Goal: Task Accomplishment & Management: Manage account settings

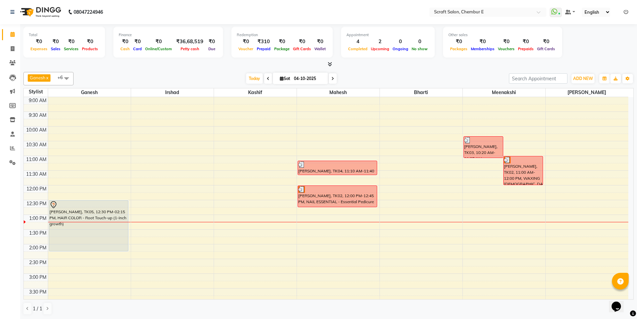
click at [518, 176] on div "[PERSON_NAME], TK02, 11:00 AM-12:00 PM, WAXING [DEMOGRAPHIC_DATA] - Full Arms" at bounding box center [523, 170] width 39 height 28
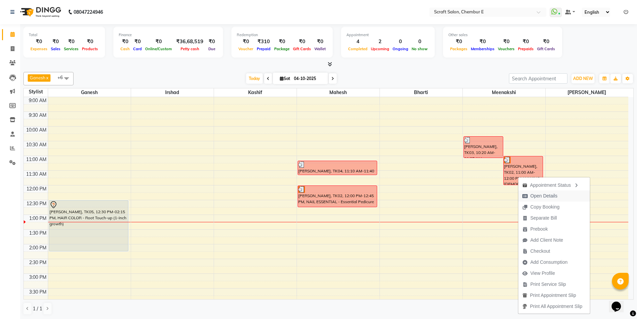
click at [540, 193] on span "Open Details" at bounding box center [544, 195] width 27 height 7
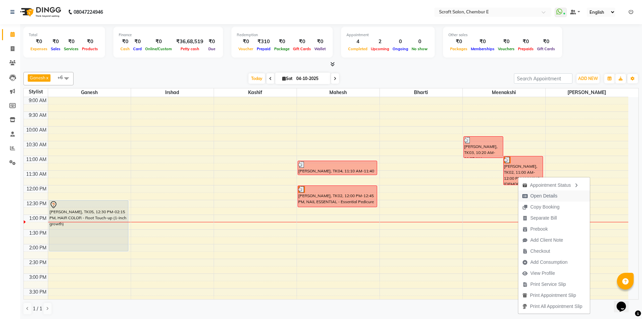
select select "3"
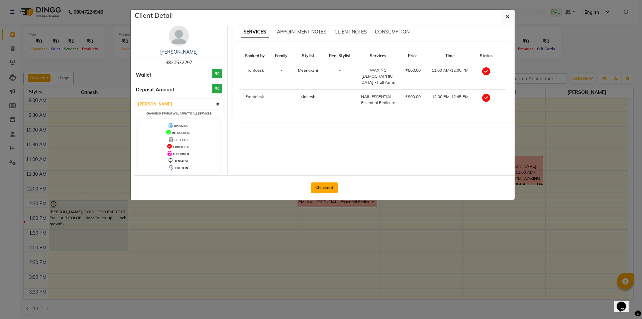
click at [330, 187] on button "Checkout" at bounding box center [324, 187] width 27 height 11
select select "service"
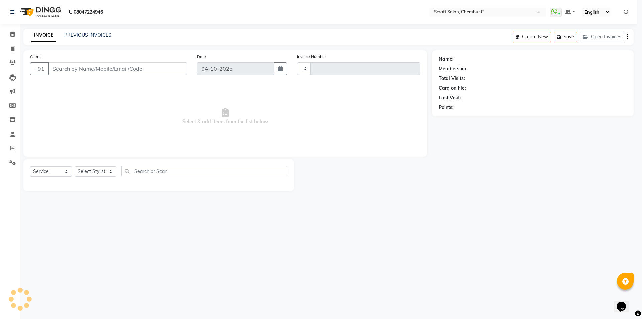
type input "1611"
select select "3922"
type input "9820532297"
select select "69640"
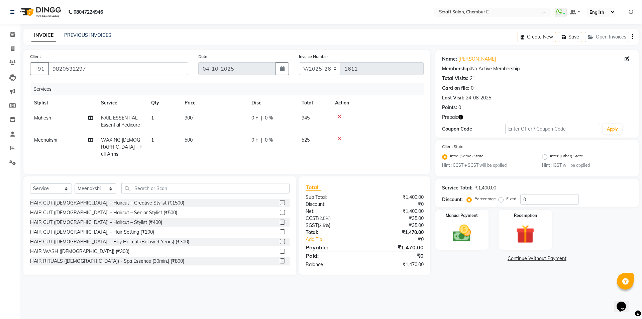
click at [460, 118] on icon "button" at bounding box center [461, 117] width 5 height 5
click at [461, 118] on icon "button" at bounding box center [461, 117] width 5 height 5
click at [339, 115] on icon at bounding box center [340, 116] width 4 height 5
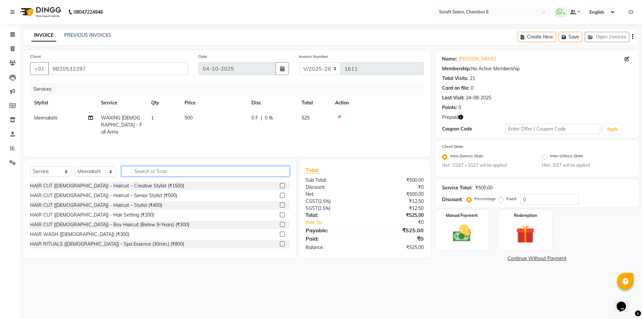
click at [166, 173] on input "text" at bounding box center [205, 171] width 168 height 10
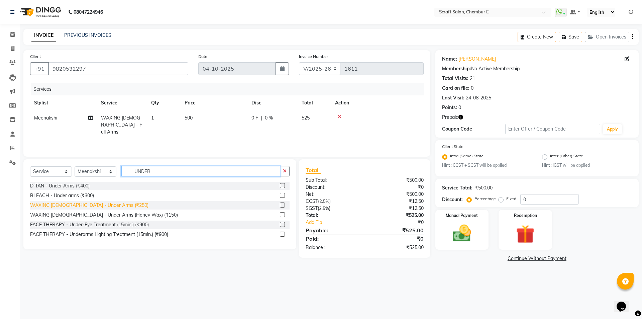
type input "UNDER"
click at [99, 204] on div "WAXING [DEMOGRAPHIC_DATA] - Under Arms (₹250)" at bounding box center [89, 205] width 118 height 7
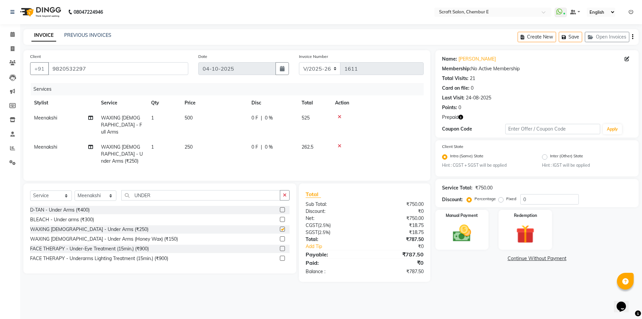
checkbox input "false"
click at [174, 190] on input "UNDER" at bounding box center [200, 195] width 159 height 10
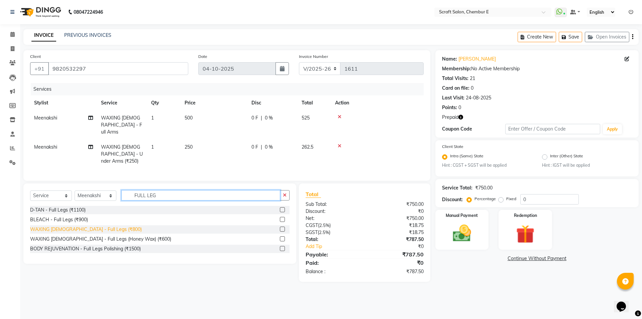
type input "FULL LEG"
click at [79, 226] on div "WAXING [DEMOGRAPHIC_DATA] - Full Legs (₹800)" at bounding box center [86, 229] width 112 height 7
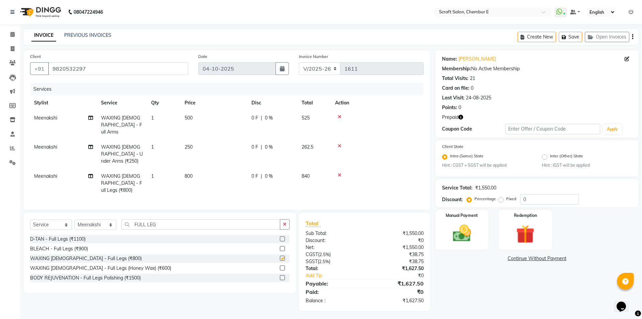
checkbox input "false"
click at [98, 219] on select "Select Stylist Bharti Frontdesk Ganesh [PERSON_NAME] Mahesh Meenakshi [PERSON_N…" at bounding box center [96, 224] width 42 height 10
select select "50347"
click at [75, 219] on select "Select Stylist Bharti Frontdesk Ganesh [PERSON_NAME] Mahesh Meenakshi [PERSON_N…" at bounding box center [96, 224] width 42 height 10
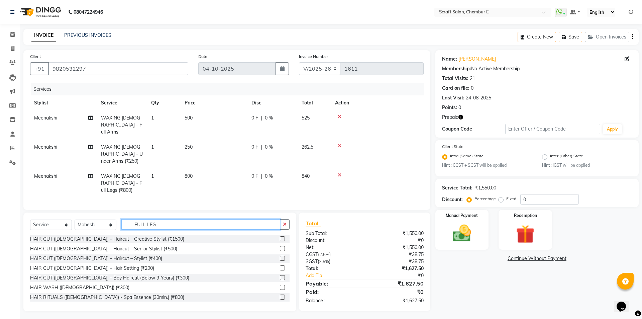
click at [184, 219] on input "FULL LEG" at bounding box center [200, 224] width 159 height 10
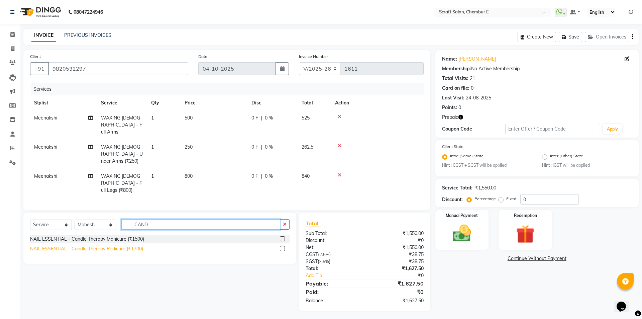
type input "CAND"
click at [113, 245] on div "NAIL ESSENTIAL - Candle Therapy Pedicure (₹1700)" at bounding box center [86, 248] width 113 height 7
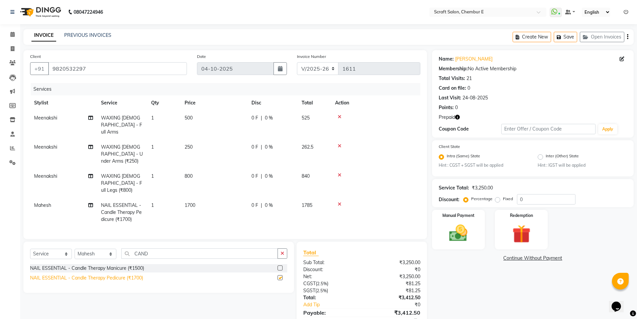
checkbox input "false"
click at [279, 248] on button "button" at bounding box center [283, 253] width 10 height 10
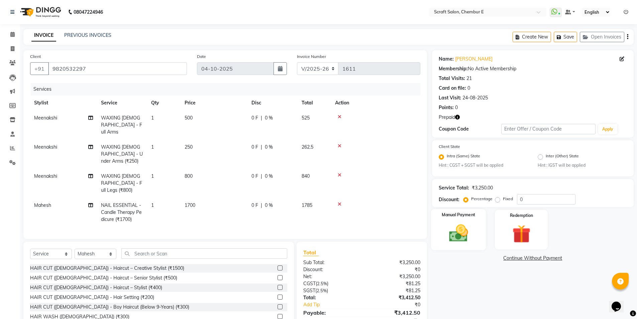
click at [456, 216] on label "Manual Payment" at bounding box center [458, 215] width 33 height 6
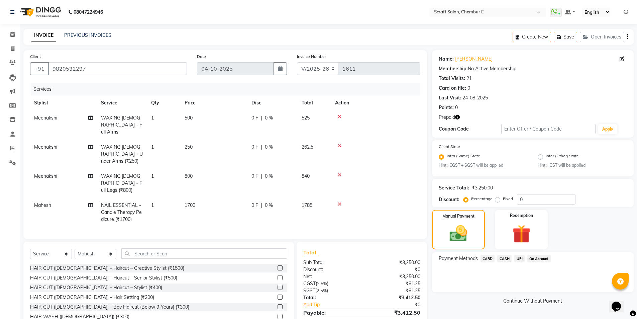
scroll to position [15, 0]
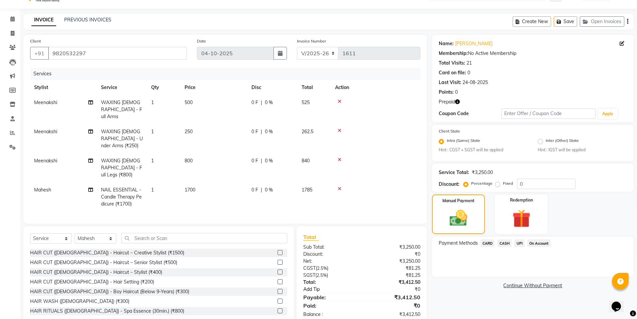
click at [317, 286] on link "Add Tip" at bounding box center [335, 289] width 74 height 7
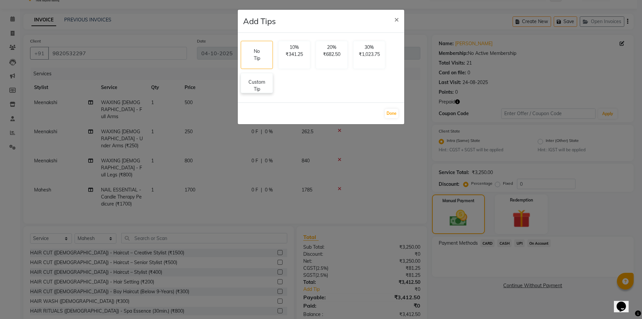
click at [258, 88] on p "Custom Tip" at bounding box center [256, 86] width 23 height 14
select select "69640"
select select "50347"
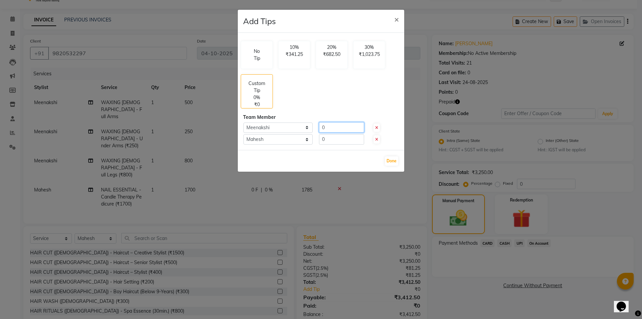
click at [331, 128] on input "0" at bounding box center [341, 127] width 45 height 10
click at [330, 127] on input "0" at bounding box center [341, 127] width 45 height 10
type input "50"
click at [330, 139] on input "0" at bounding box center [341, 139] width 45 height 10
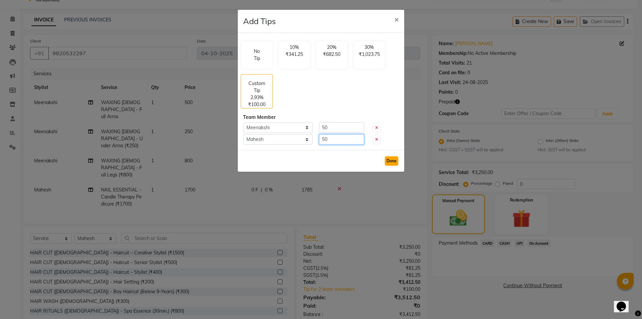
type input "50"
click at [391, 161] on button "Done" at bounding box center [391, 160] width 13 height 9
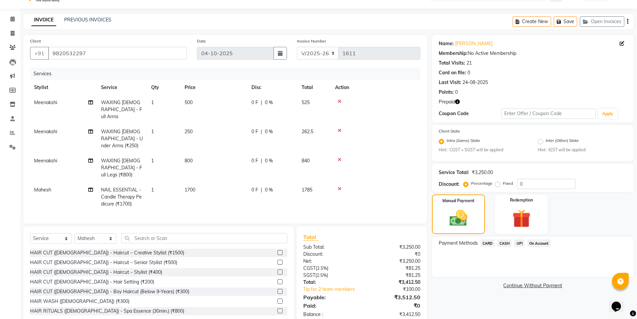
click at [520, 244] on span "UPI" at bounding box center [520, 243] width 10 height 8
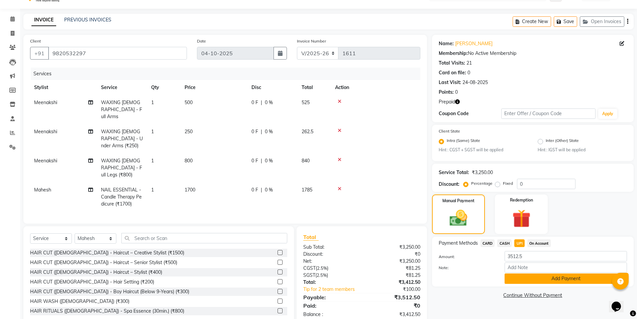
click at [549, 278] on button "Add Payment" at bounding box center [566, 278] width 122 height 10
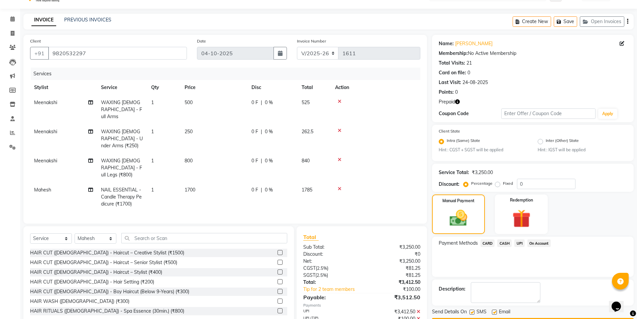
scroll to position [36, 0]
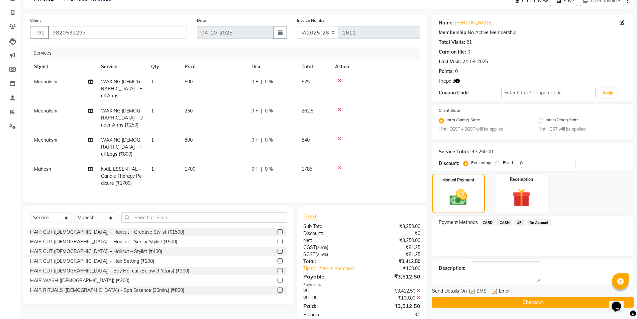
click at [496, 289] on label at bounding box center [494, 291] width 5 height 5
click at [496, 289] on input "checkbox" at bounding box center [494, 291] width 4 height 4
checkbox input "false"
click at [498, 303] on button "Checkout" at bounding box center [533, 302] width 202 height 10
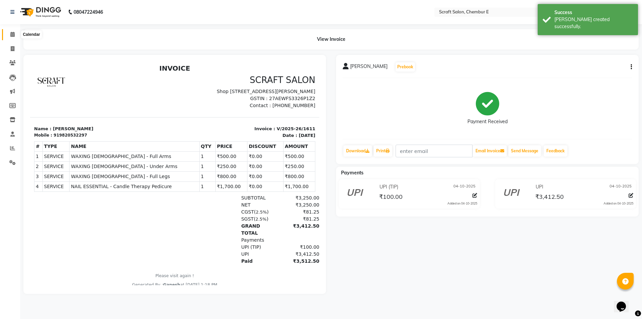
click at [14, 35] on icon at bounding box center [12, 34] width 4 height 5
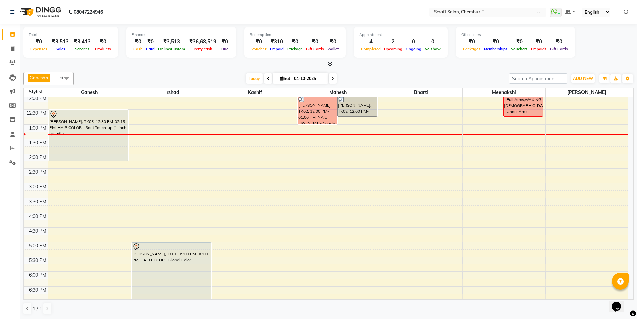
scroll to position [130, 0]
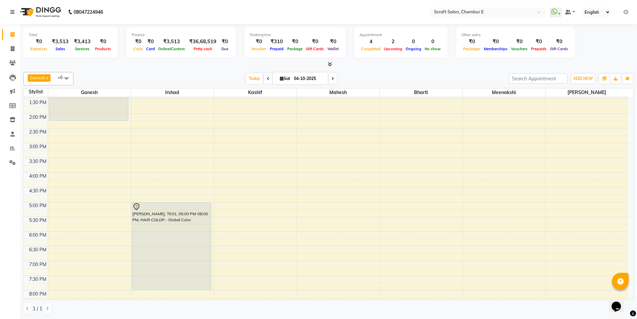
click at [179, 214] on div "[PERSON_NAME], TK01, 05:00 PM-08:00 PM, HAIR COLOR - Global Color" at bounding box center [171, 245] width 79 height 87
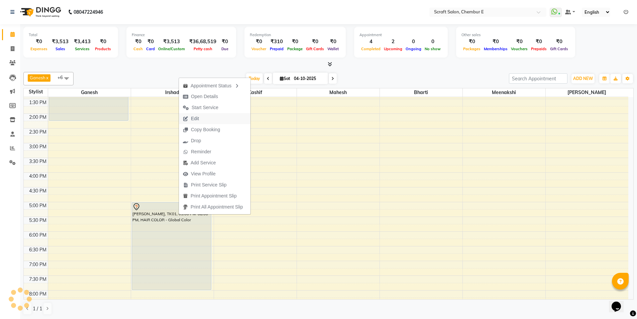
click at [196, 117] on span "Edit" at bounding box center [195, 118] width 8 height 7
select select "tentative"
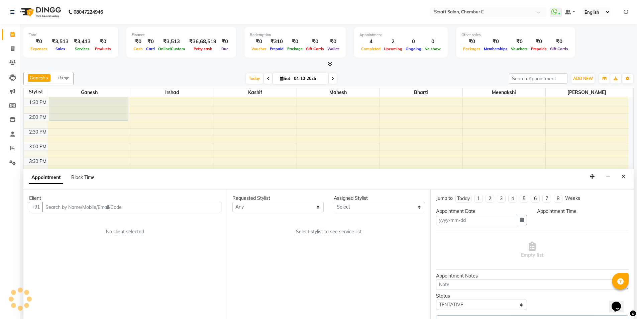
type input "04-10-2025"
select select "33658"
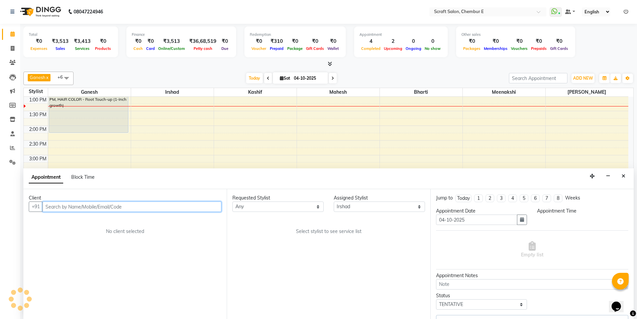
select select "1020"
select select "1610"
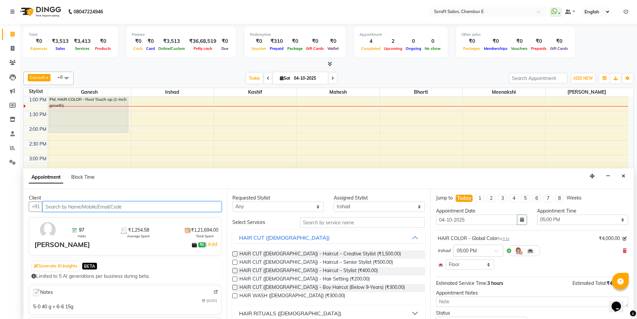
scroll to position [8, 0]
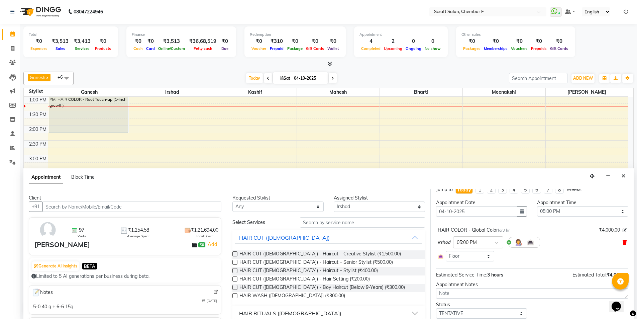
click at [623, 243] on icon at bounding box center [625, 242] width 4 height 5
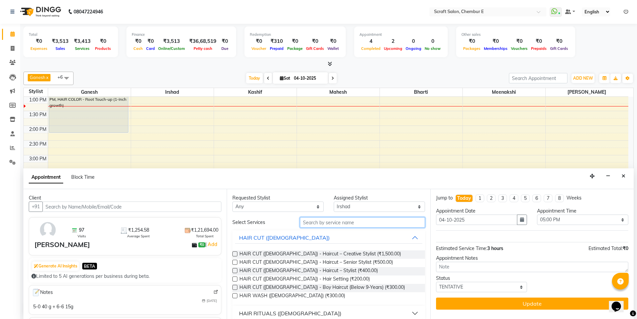
click at [361, 222] on input "text" at bounding box center [362, 222] width 125 height 10
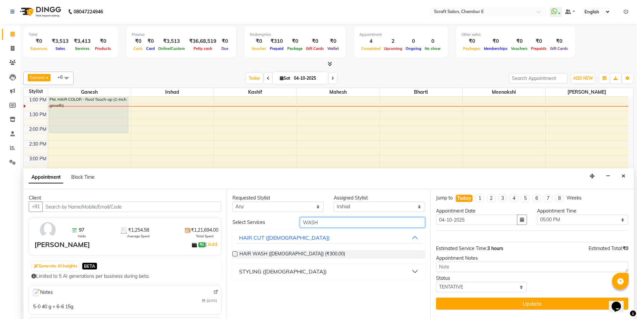
type input "WASH"
click at [413, 270] on button "STYLING ([DEMOGRAPHIC_DATA])" at bounding box center [328, 271] width 187 height 12
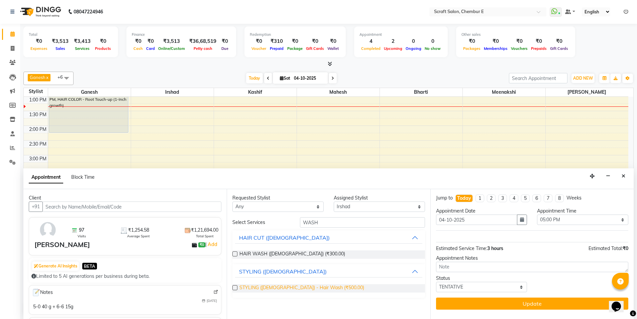
click at [317, 289] on span "STYLING ([DEMOGRAPHIC_DATA]) - Hair Wash (₹500.00)" at bounding box center [302, 288] width 125 height 8
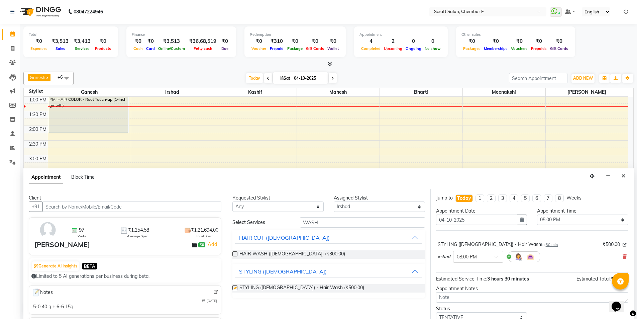
checkbox input "false"
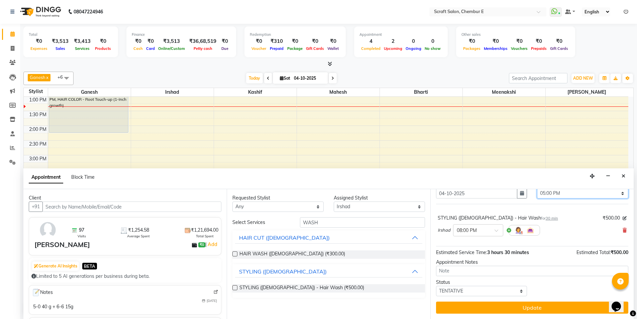
click at [618, 194] on select "Select 10:00 AM 10:15 AM 10:30 AM 10:45 AM 11:00 AM 11:15 AM 11:30 AM 11:45 AM …" at bounding box center [582, 193] width 91 height 10
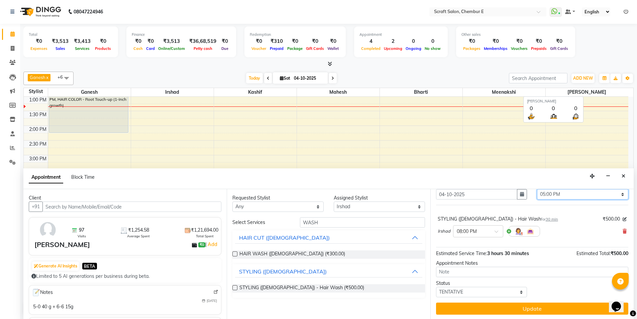
select select "840"
click at [537, 189] on select "Select 10:00 AM 10:15 AM 10:30 AM 10:45 AM 11:00 AM 11:15 AM 11:30 AM 11:45 AM …" at bounding box center [582, 194] width 91 height 10
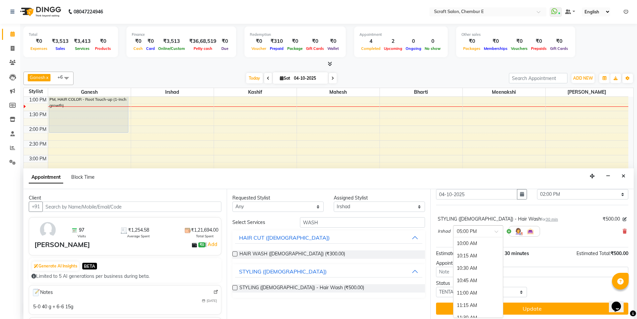
click at [498, 231] on span at bounding box center [499, 233] width 8 height 7
click at [472, 259] on div "01:45 PM" at bounding box center [479, 256] width 50 height 12
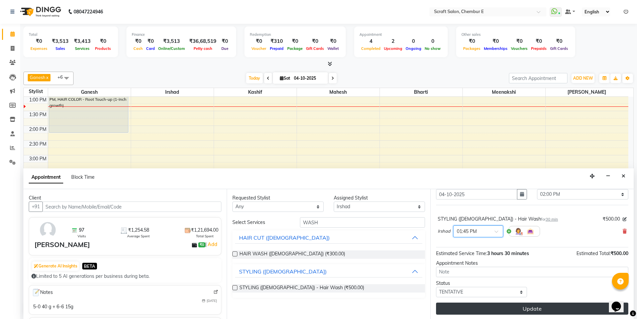
click at [533, 305] on button "Update" at bounding box center [532, 308] width 192 height 12
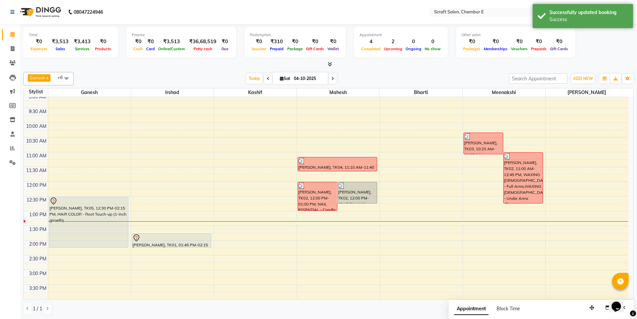
scroll to position [0, 0]
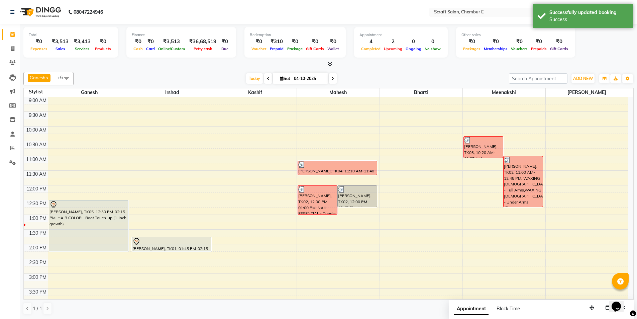
click at [635, 129] on div "Total ₹0 Expenses ₹3,513 Sales ₹3,413 Services ₹0 Products Finance ₹0 Cash ₹0 C…" at bounding box center [328, 171] width 617 height 295
click at [93, 238] on div "[PERSON_NAME], TK05, 12:30 PM-02:15 PM, HAIR COLOR - Root Touch-up (1-inch grow…" at bounding box center [88, 225] width 79 height 51
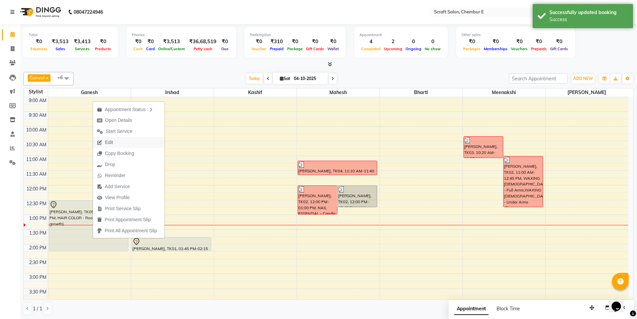
click at [112, 143] on span "Edit" at bounding box center [109, 142] width 8 height 7
select select "tentative"
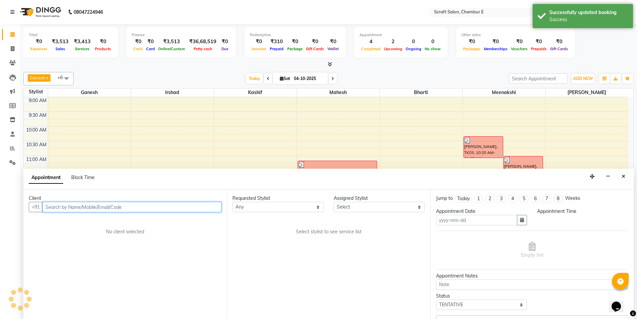
type input "04-10-2025"
select select "81195"
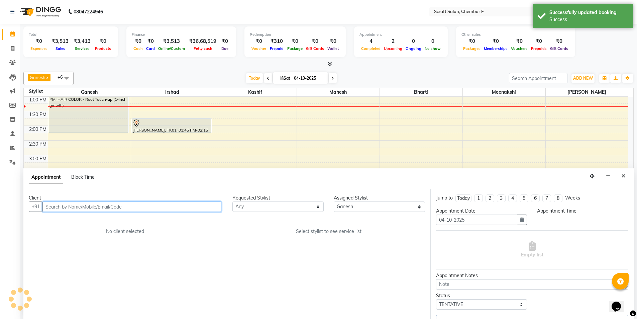
select select "750"
select select "1610"
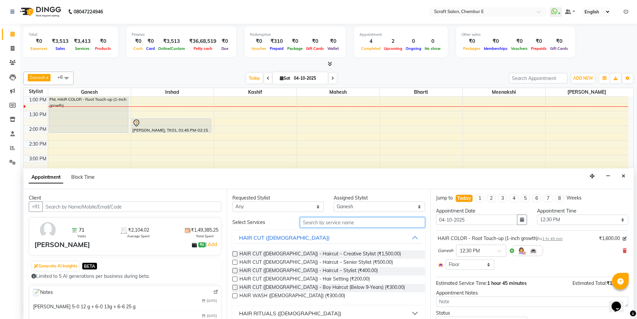
click at [349, 224] on input "text" at bounding box center [362, 222] width 125 height 10
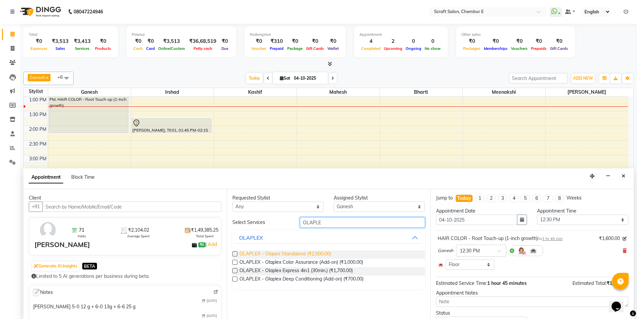
type input "OLAPLE"
click at [302, 253] on span "OLAPLEX - Olapex Standalone (₹2,500.00)" at bounding box center [286, 254] width 92 height 8
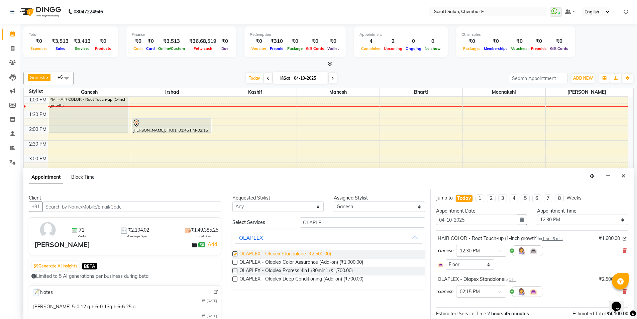
checkbox input "false"
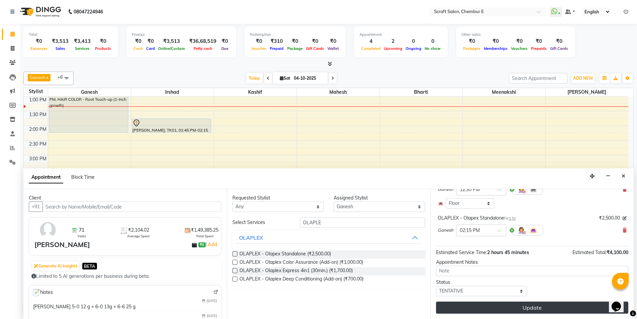
click at [514, 304] on button "Update" at bounding box center [532, 307] width 192 height 12
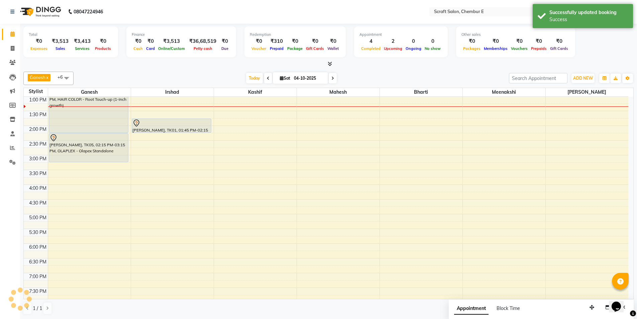
scroll to position [0, 0]
drag, startPoint x: 88, startPoint y: 161, endPoint x: 93, endPoint y: 146, distance: 15.7
click at [93, 146] on div "[PERSON_NAME], TK05, 12:30 PM-02:15 PM, HAIR COLOR - Root Touch-up (1-inch grow…" at bounding box center [89, 170] width 83 height 382
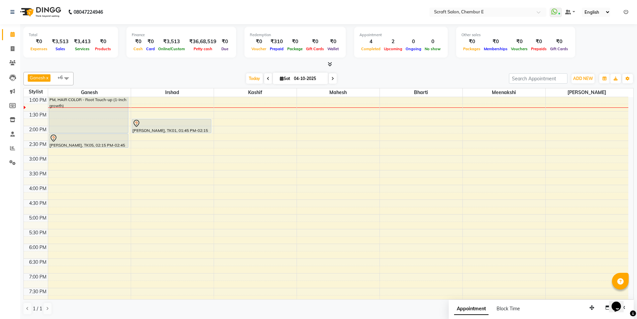
drag, startPoint x: 93, startPoint y: 146, endPoint x: 95, endPoint y: 142, distance: 4.6
click at [95, 142] on div "[PERSON_NAME], TK05, 12:30 PM-02:15 PM, HAIR COLOR - Root Touch-up (1-inch grow…" at bounding box center [89, 170] width 83 height 382
drag, startPoint x: 163, startPoint y: 121, endPoint x: 163, endPoint y: 116, distance: 5.4
click at [163, 116] on div "[PERSON_NAME], TK01, 01:45 PM-02:15 PM, STYLING ([DEMOGRAPHIC_DATA]) - Hair Was…" at bounding box center [172, 170] width 83 height 382
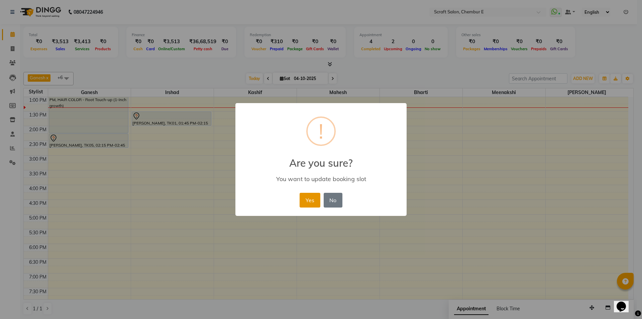
click at [309, 205] on button "Yes" at bounding box center [310, 200] width 20 height 15
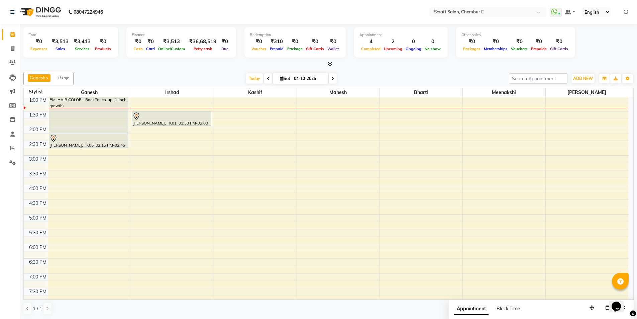
click at [196, 114] on div at bounding box center [171, 116] width 79 height 8
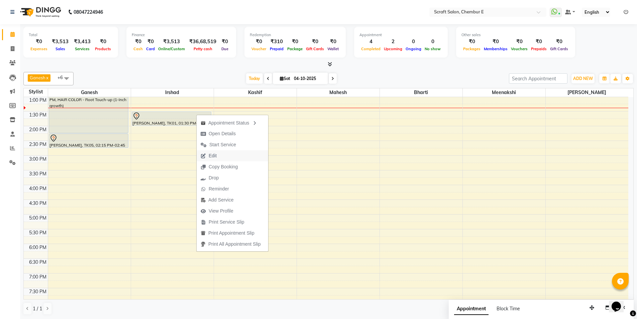
click at [220, 157] on span "Edit" at bounding box center [209, 155] width 24 height 11
select select "tentative"
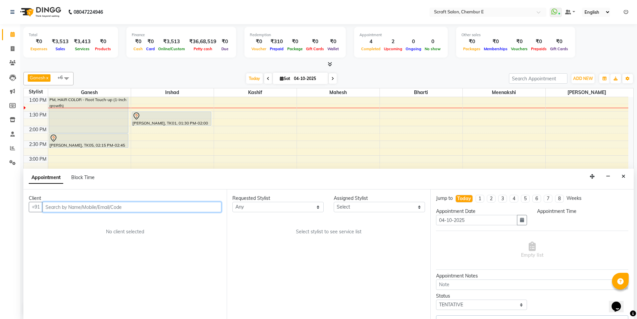
select select "33658"
select select "810"
select select "1610"
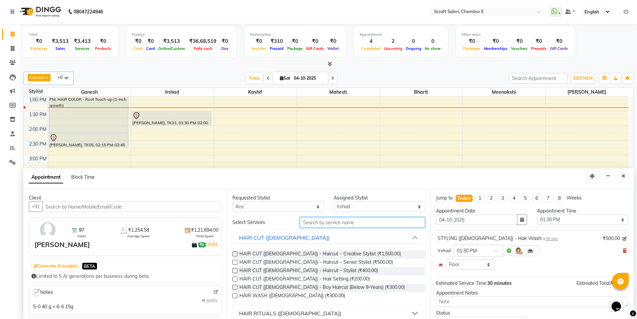
click at [330, 221] on input "text" at bounding box center [362, 222] width 125 height 10
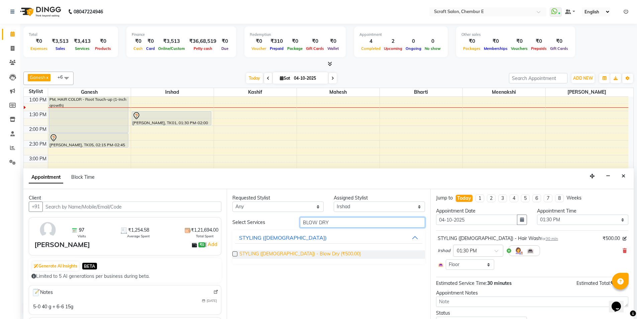
type input "BLOW DRY"
click at [319, 253] on span "STYLING ([DEMOGRAPHIC_DATA]) - Blow Dry (₹500.00)" at bounding box center [300, 254] width 121 height 8
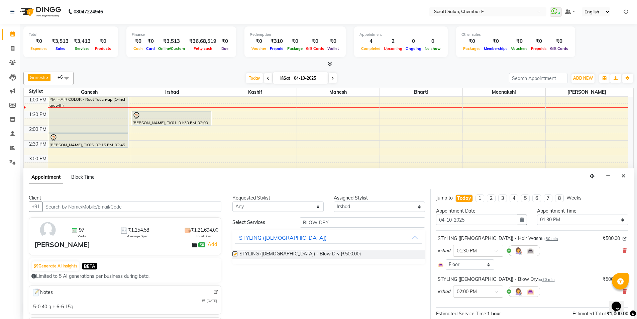
checkbox input "false"
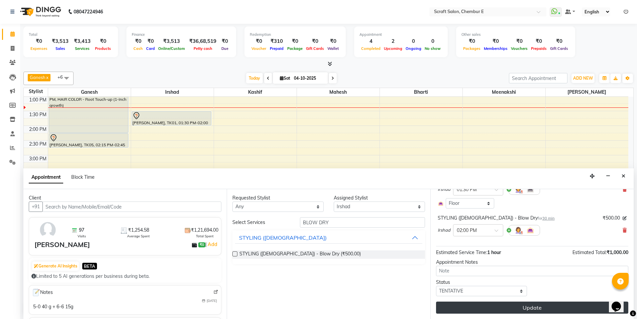
click at [541, 308] on button "Update" at bounding box center [532, 307] width 192 height 12
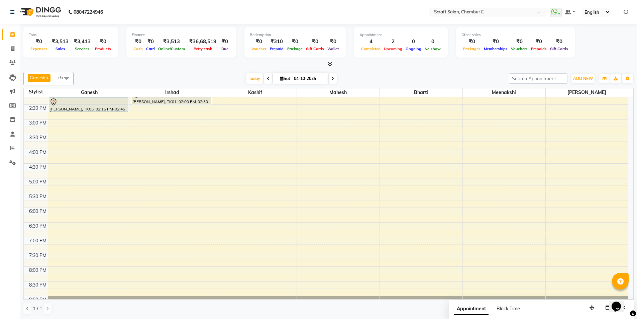
scroll to position [171, 0]
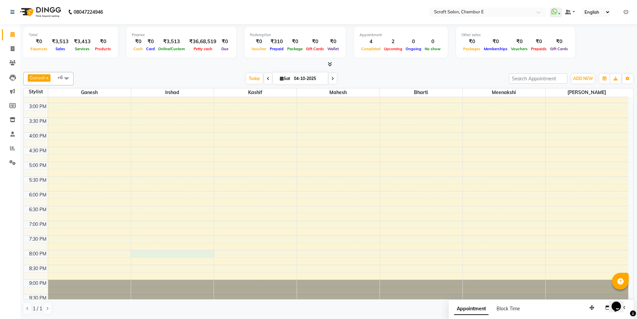
click at [150, 254] on div "9:00 AM 9:30 AM 10:00 AM 10:30 AM 11:00 AM 11:30 AM 12:00 PM 12:30 PM 1:00 PM 1…" at bounding box center [326, 117] width 605 height 382
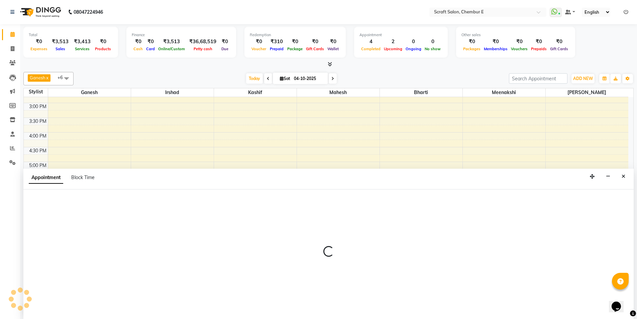
scroll to position [0, 0]
select select "33658"
select select "1200"
select select "tentative"
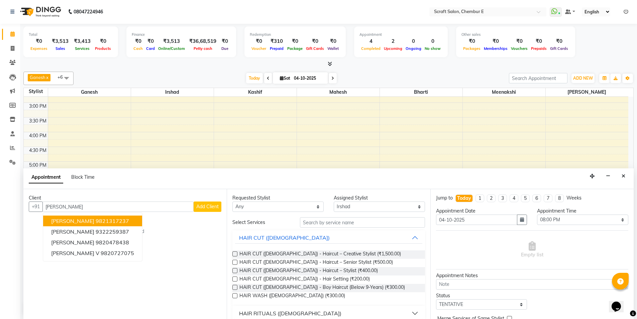
click at [85, 222] on span "[PERSON_NAME]" at bounding box center [72, 220] width 43 height 7
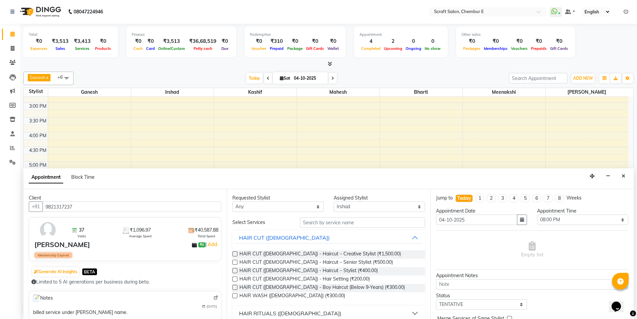
type input "9821317237"
click at [373, 226] on input "text" at bounding box center [362, 222] width 125 height 10
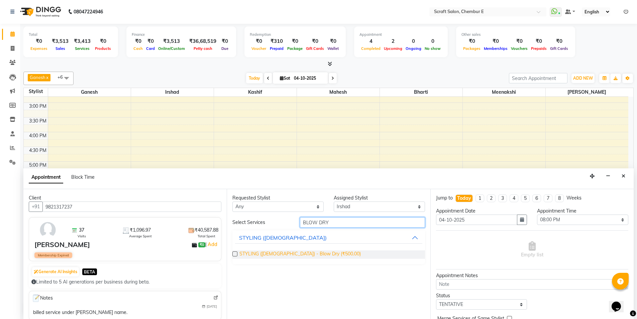
type input "BLOW DRY"
click at [308, 256] on span "STYLING ([DEMOGRAPHIC_DATA]) - Blow Dry (₹500.00)" at bounding box center [300, 254] width 121 height 8
checkbox input "false"
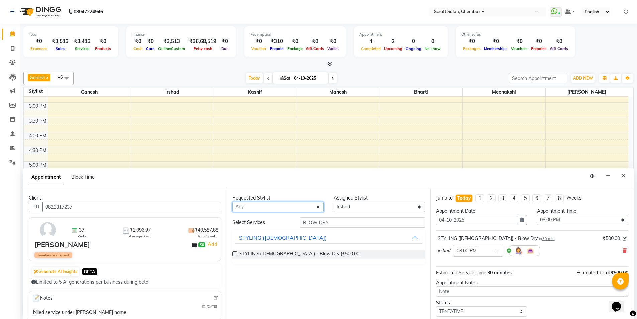
click at [321, 207] on select "Any Bharti Ganesh [PERSON_NAME] Mahesh Meenakshi [PERSON_NAME]" at bounding box center [278, 206] width 91 height 10
select select "33658"
click at [233, 201] on select "Any Bharti Ganesh [PERSON_NAME] Mahesh Meenakshi [PERSON_NAME]" at bounding box center [278, 206] width 91 height 10
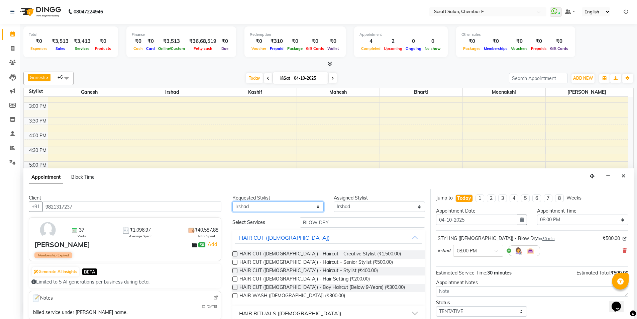
scroll to position [40, 0]
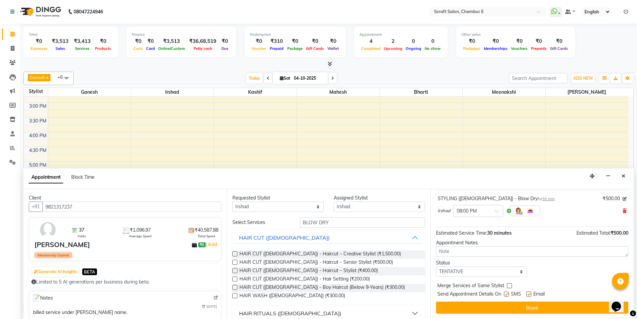
click at [527, 295] on label at bounding box center [529, 293] width 5 height 5
click at [527, 295] on input "checkbox" at bounding box center [529, 294] width 4 height 4
checkbox input "false"
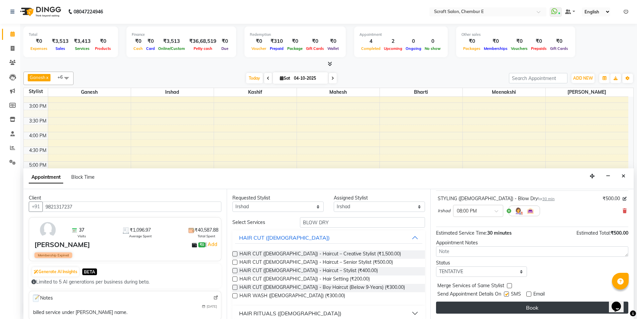
click at [532, 309] on button "Book" at bounding box center [532, 307] width 192 height 12
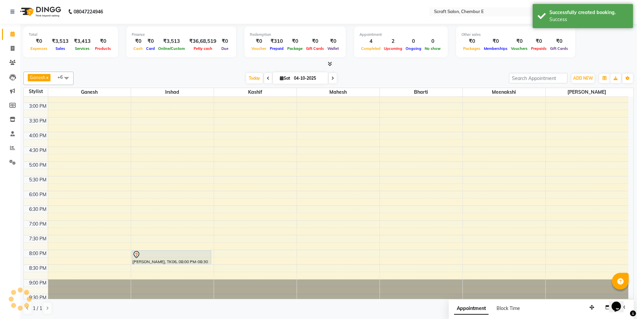
scroll to position [0, 0]
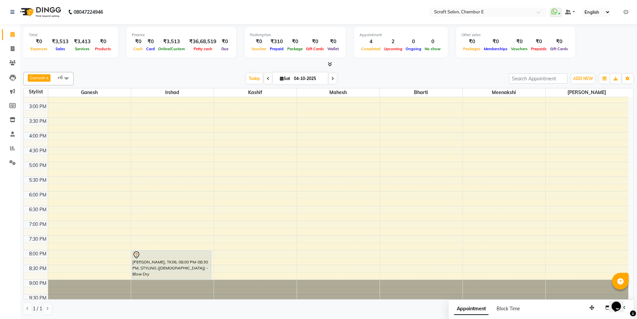
drag, startPoint x: 175, startPoint y: 264, endPoint x: 176, endPoint y: 277, distance: 13.1
click at [176, 277] on div "[PERSON_NAME], TK01, 01:30 PM-02:00 PM, STYLING ([DEMOGRAPHIC_DATA]) - Hair Was…" at bounding box center [172, 117] width 83 height 382
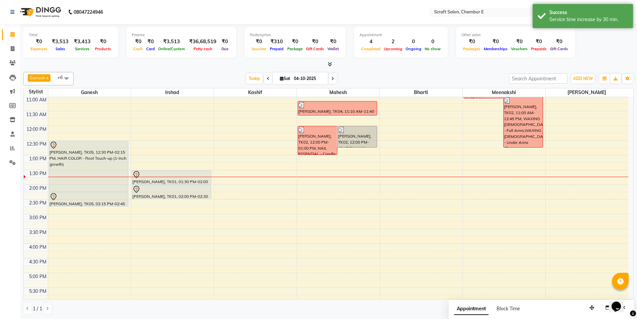
scroll to position [52, 0]
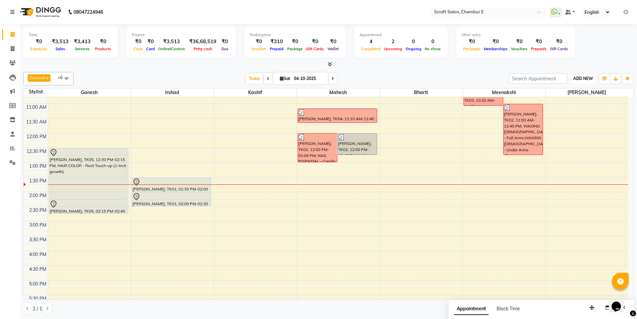
click at [588, 81] on button "ADD NEW Toggle Dropdown" at bounding box center [583, 78] width 23 height 9
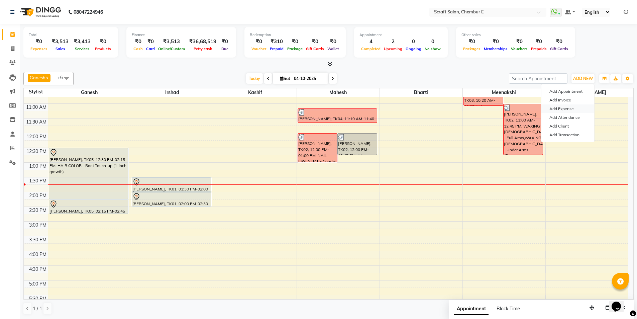
click at [563, 110] on link "Add Expense" at bounding box center [568, 108] width 53 height 9
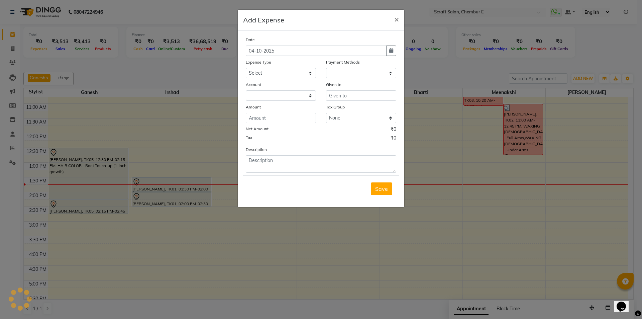
select select "1"
select select "2729"
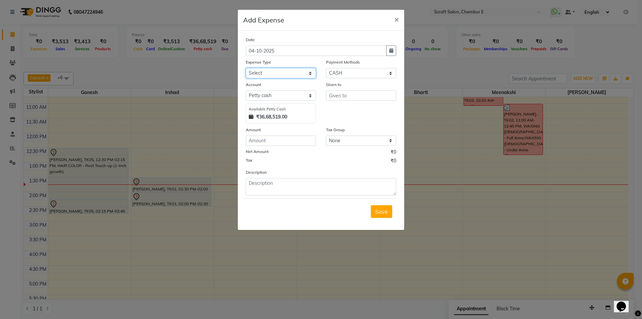
click at [297, 76] on select "Select Advance Salary Bank charges Car maintenance Cash transfer to bank Cash t…" at bounding box center [281, 73] width 70 height 10
select select "5815"
click at [246, 68] on select "Select Advance Salary Bank charges Car maintenance Cash transfer to bank Cash t…" at bounding box center [281, 73] width 70 height 10
click at [281, 97] on select "Select [PERSON_NAME] cash Default account" at bounding box center [281, 95] width 70 height 10
click at [246, 90] on select "Select [PERSON_NAME] cash Default account" at bounding box center [281, 95] width 70 height 10
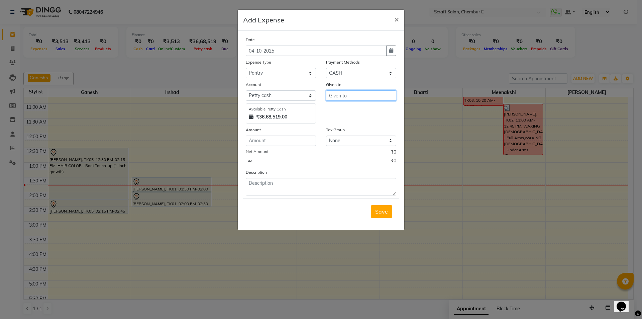
click at [358, 97] on input "text" at bounding box center [361, 95] width 70 height 10
type input "SOCIETY STORE"
click at [281, 138] on input "number" at bounding box center [281, 141] width 70 height 10
type input "288"
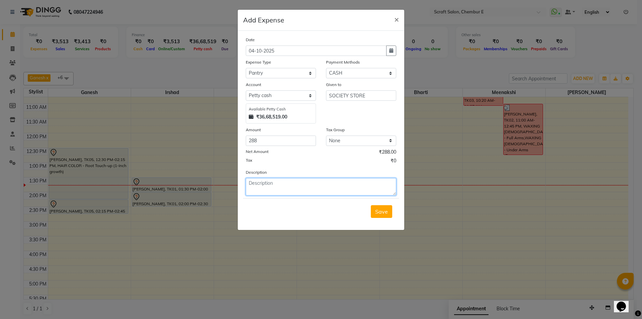
click at [276, 190] on textarea at bounding box center [321, 186] width 151 height 17
type textarea "r"
type textarea "Rs 288 for Bislery water Society Store."
click at [382, 211] on span "Save" at bounding box center [381, 211] width 13 height 7
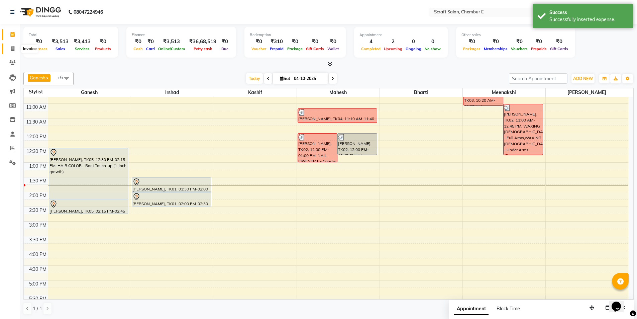
click at [12, 50] on icon at bounding box center [13, 48] width 4 height 5
select select "service"
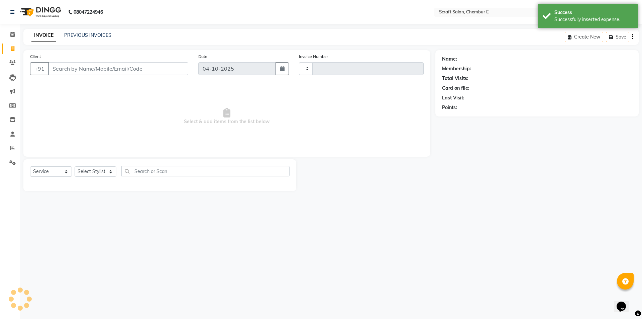
type input "1612"
select select "3922"
click at [13, 32] on icon at bounding box center [12, 34] width 4 height 5
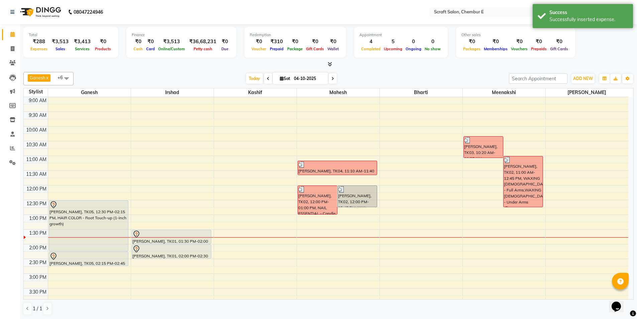
scroll to position [118, 0]
